Goal: Transaction & Acquisition: Purchase product/service

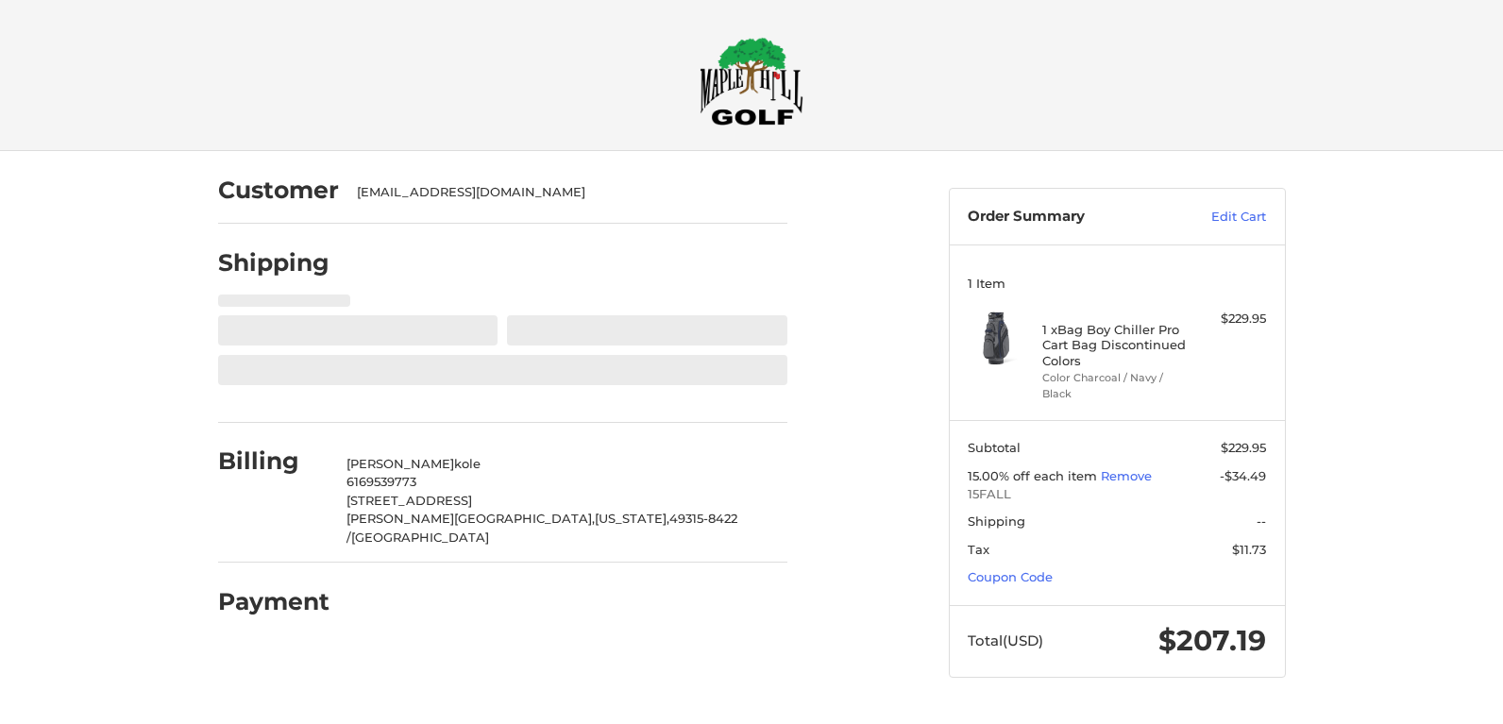
select select "**"
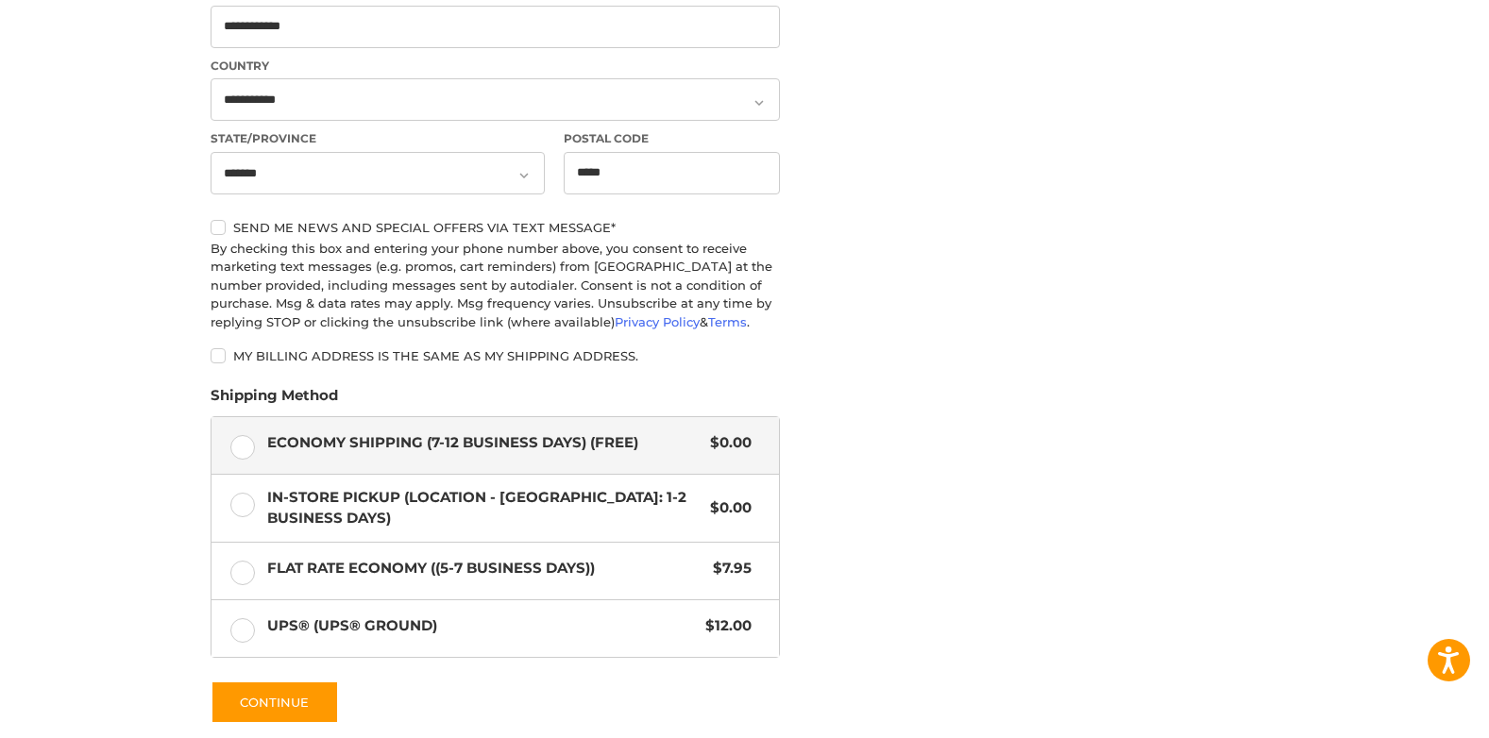
scroll to position [824, 0]
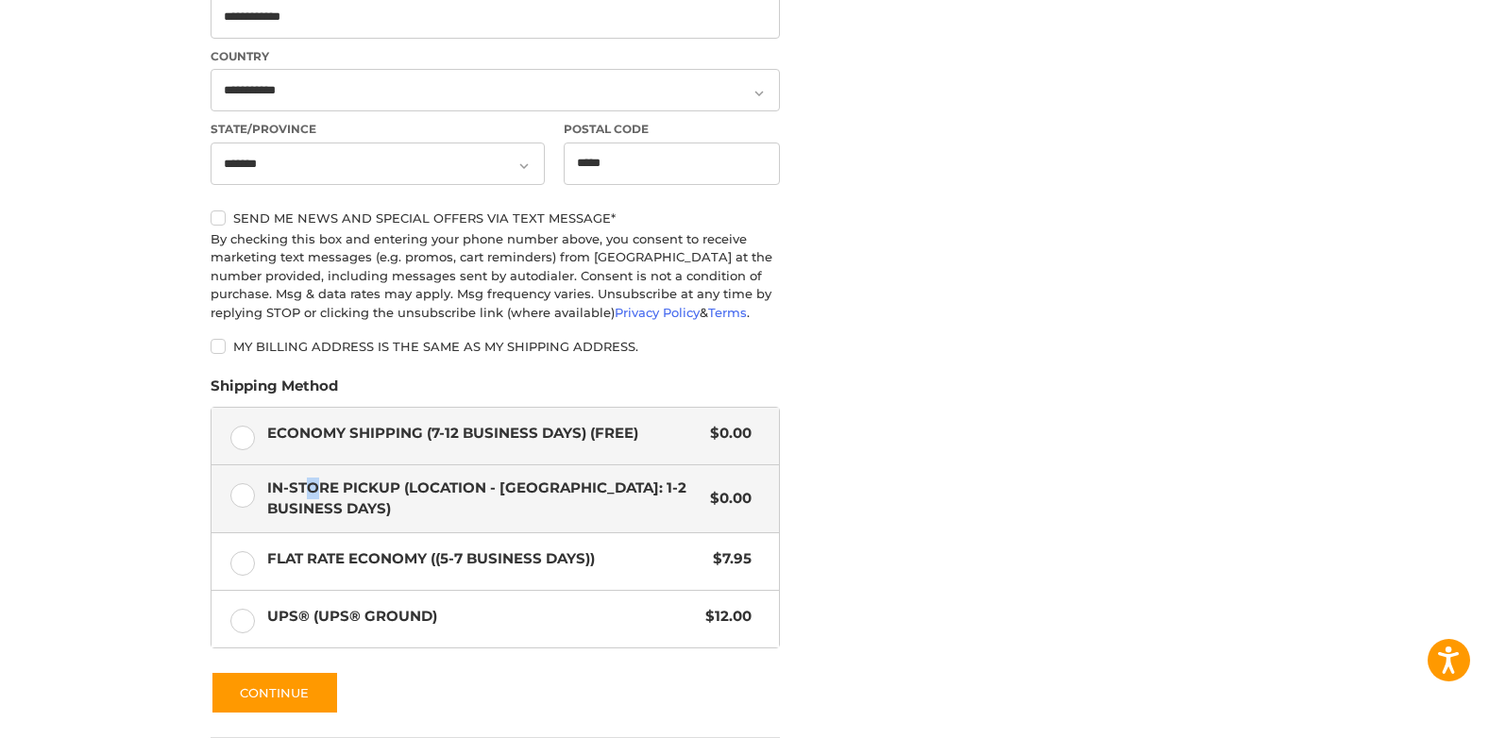
click at [311, 483] on span "In-Store Pickup (Location - [GEOGRAPHIC_DATA]: 1-2 BUSINESS DAYS)" at bounding box center [484, 499] width 434 height 42
drag, startPoint x: 311, startPoint y: 483, endPoint x: 237, endPoint y: 495, distance: 74.5
click at [237, 495] on label "In-Store Pickup (Location - [GEOGRAPHIC_DATA]: 1-2 BUSINESS DAYS) $0.00" at bounding box center [494, 498] width 567 height 67
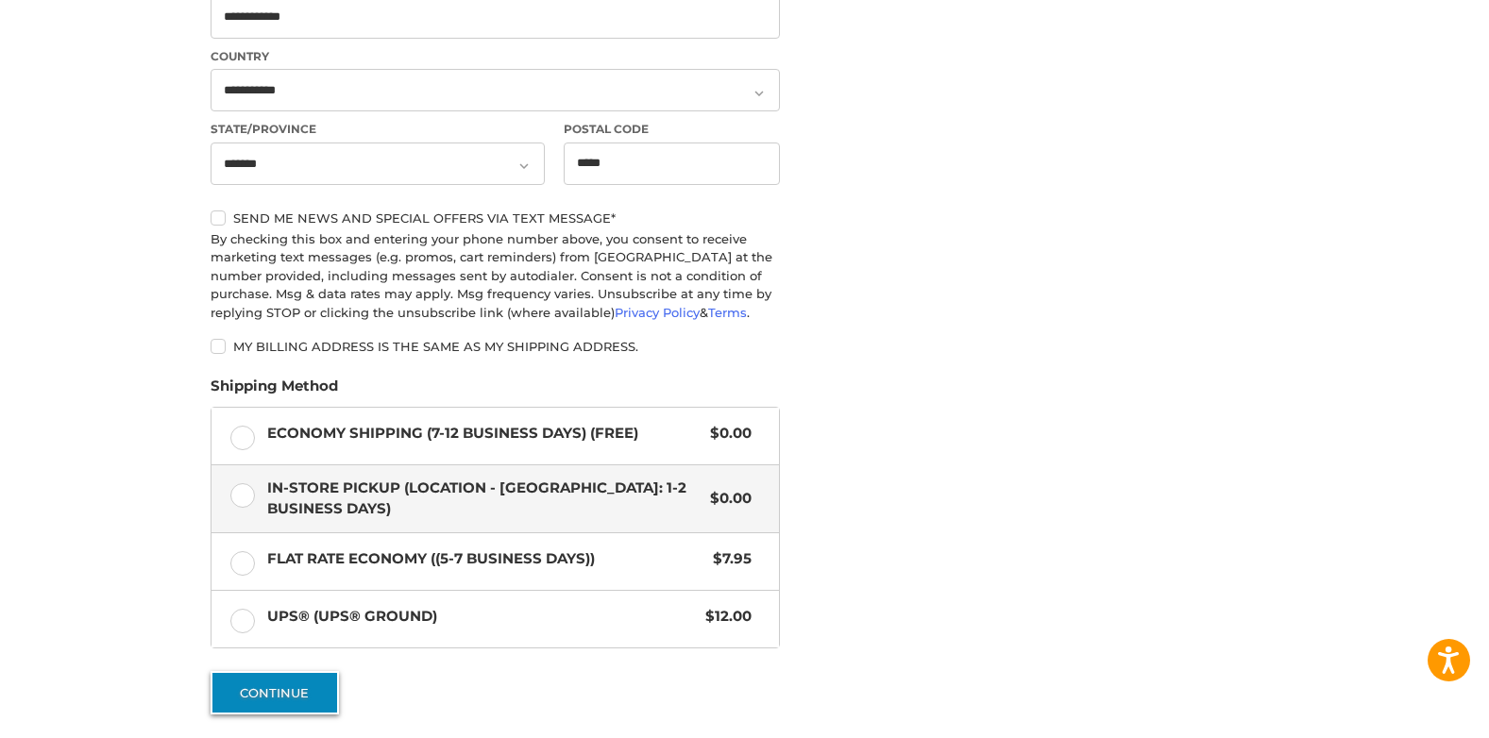
click at [295, 691] on button "Continue" at bounding box center [275, 692] width 128 height 43
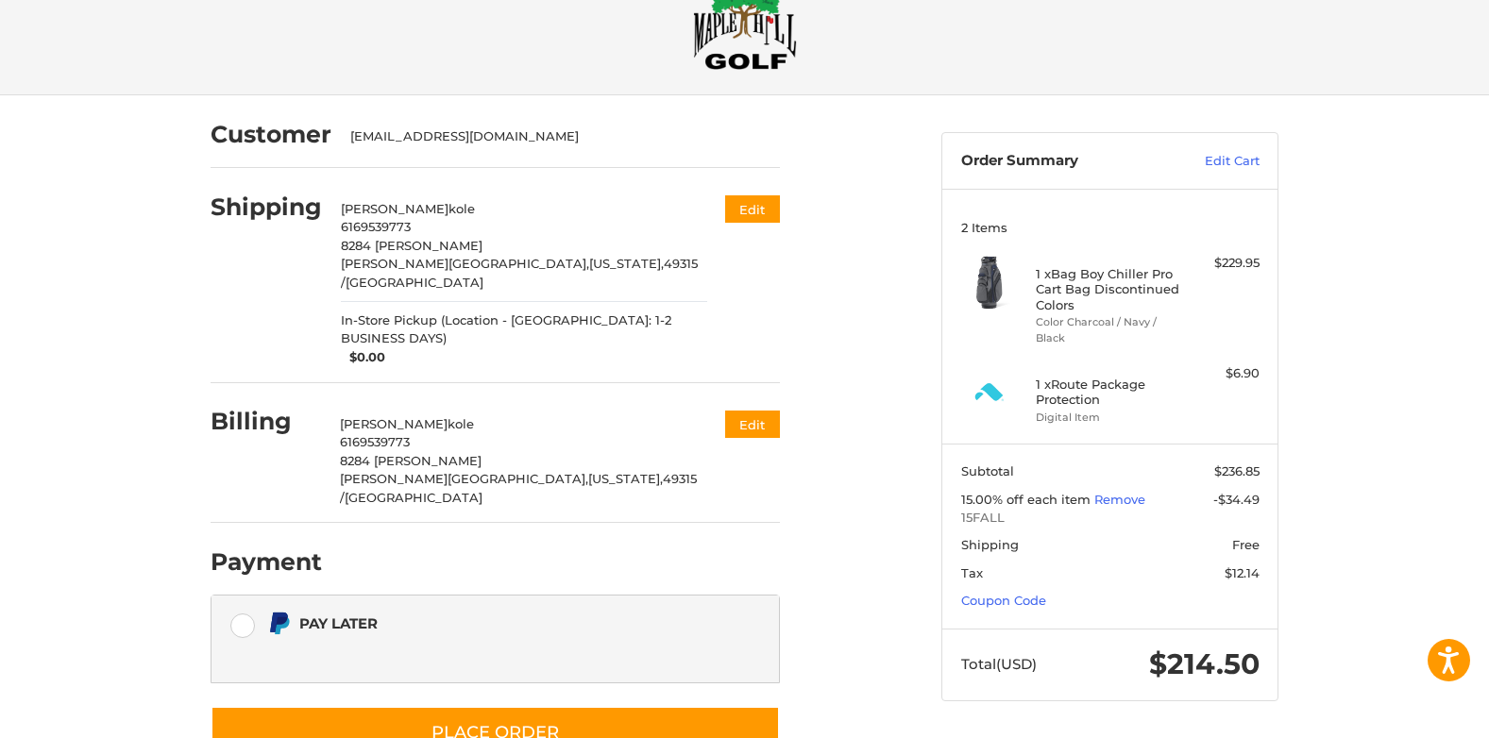
scroll to position [63, 0]
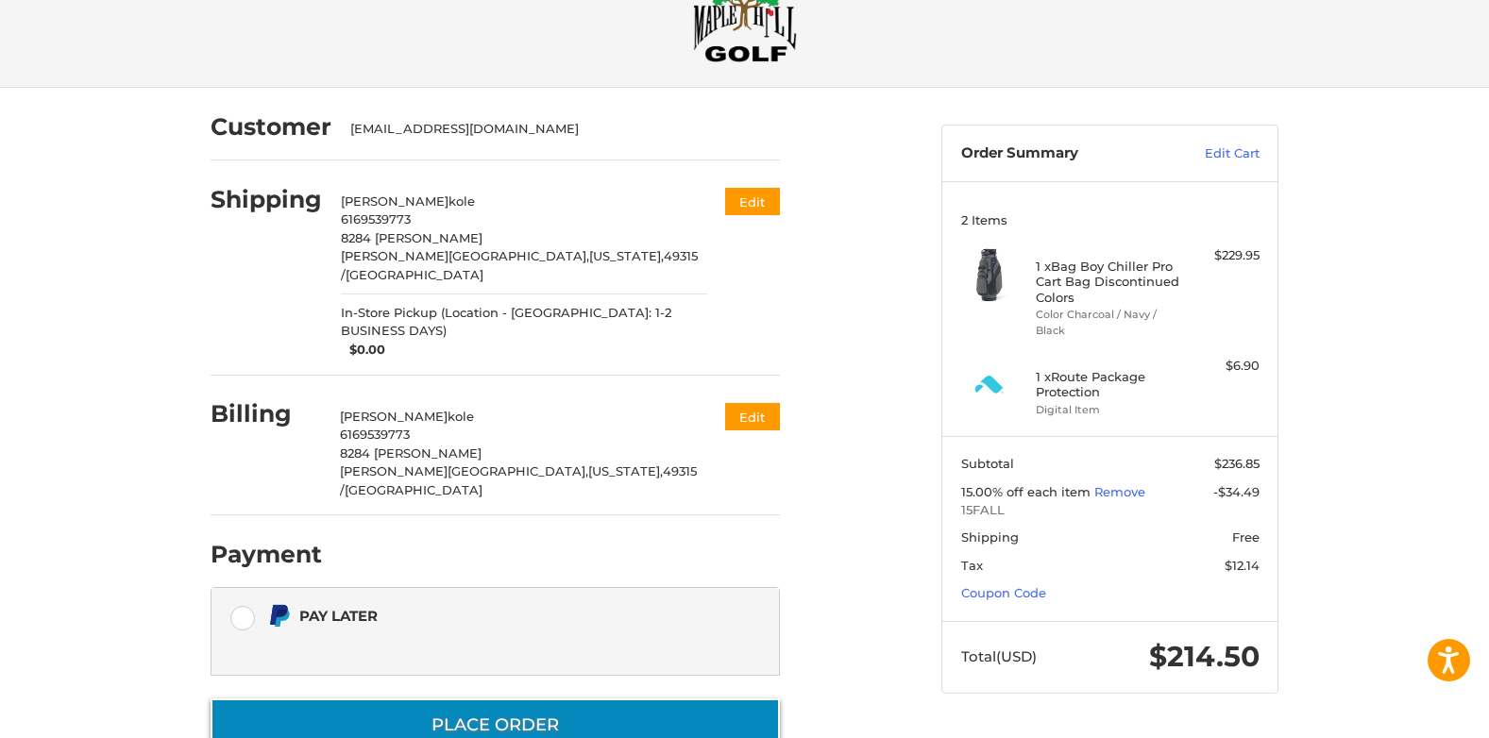
click at [535, 699] on button "Place Order" at bounding box center [495, 726] width 569 height 54
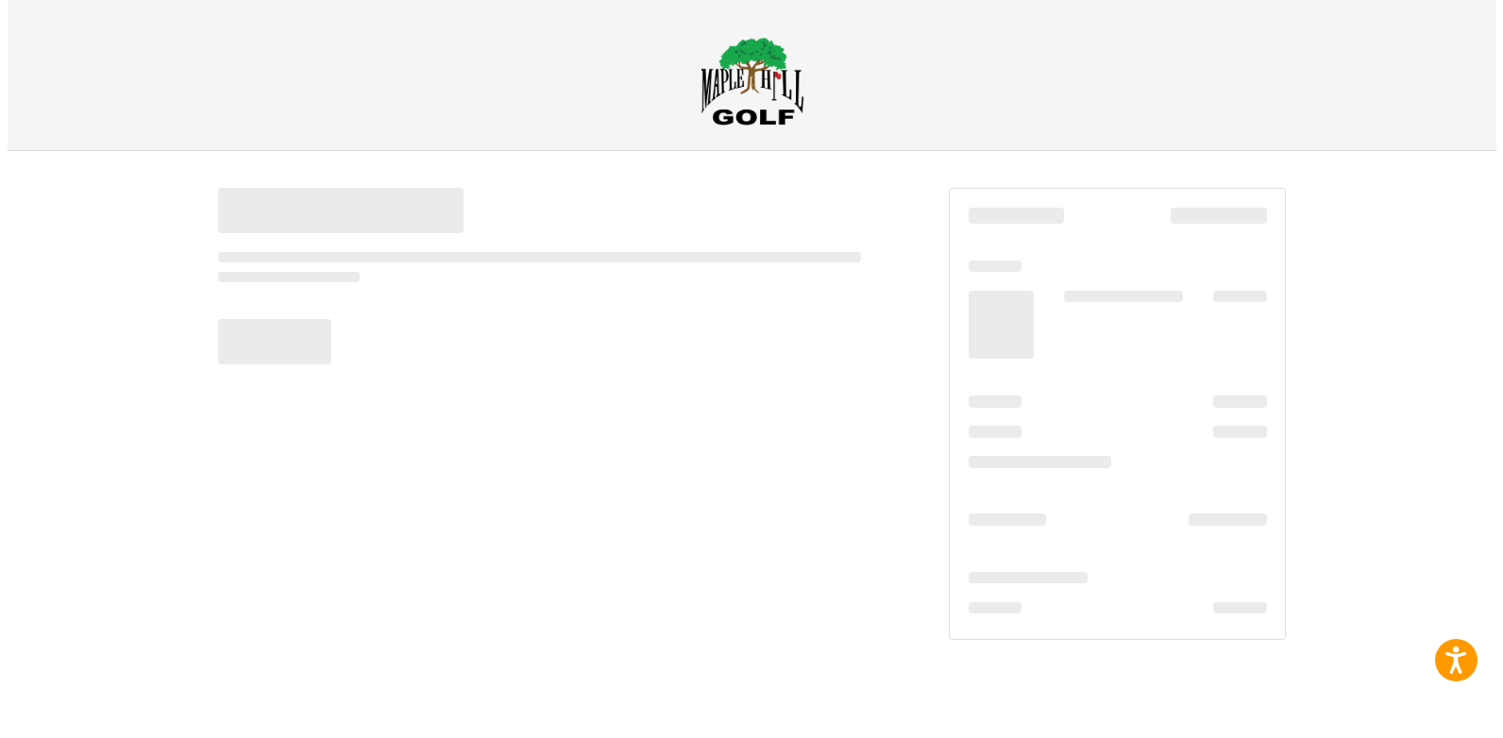
scroll to position [0, 0]
